Goal: Task Accomplishment & Management: Complete application form

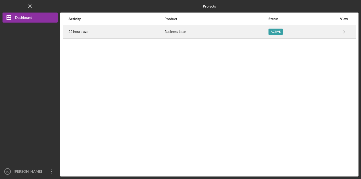
click at [145, 36] on div "22 hours ago" at bounding box center [117, 32] width 96 height 13
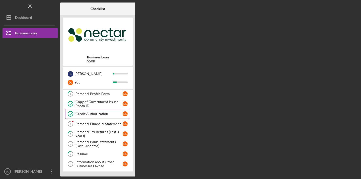
scroll to position [12, 0]
click at [94, 124] on div "Personal Financial Statement" at bounding box center [99, 124] width 47 height 4
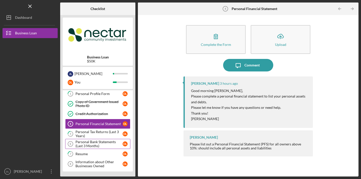
click at [100, 146] on div "Personal Bank Statements (Last 3 Months)" at bounding box center [99, 144] width 47 height 8
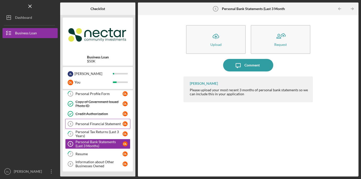
click at [88, 125] on div "Personal Financial Statement" at bounding box center [99, 124] width 47 height 4
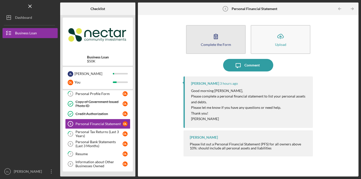
click at [208, 42] on button "Complete the Form Form" at bounding box center [216, 39] width 60 height 29
